Goal: Information Seeking & Learning: Learn about a topic

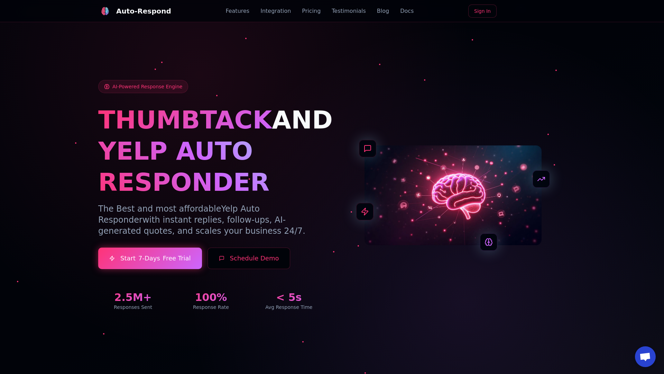
click at [377, 11] on link "Blog" at bounding box center [383, 11] width 12 height 8
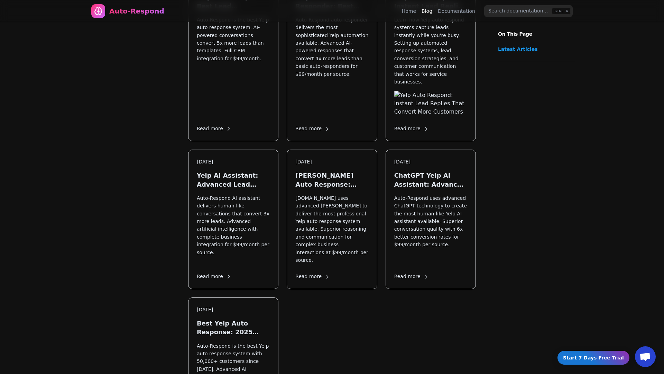
scroll to position [960, 0]
